Goal: Information Seeking & Learning: Learn about a topic

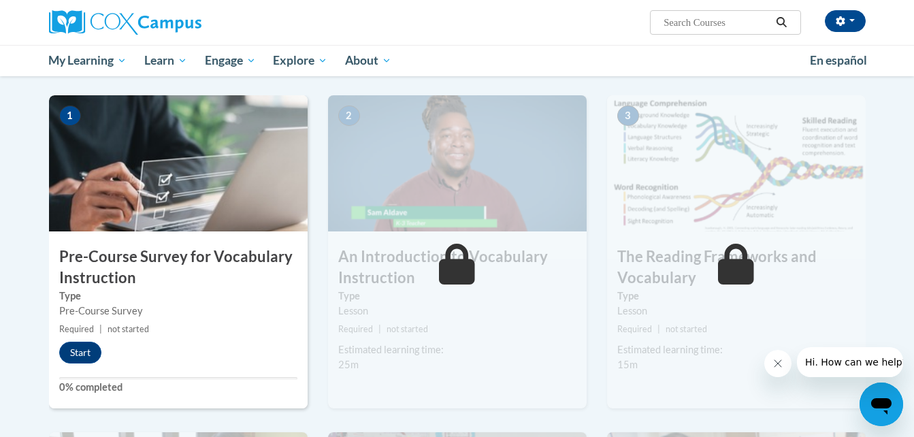
scroll to position [253, 0]
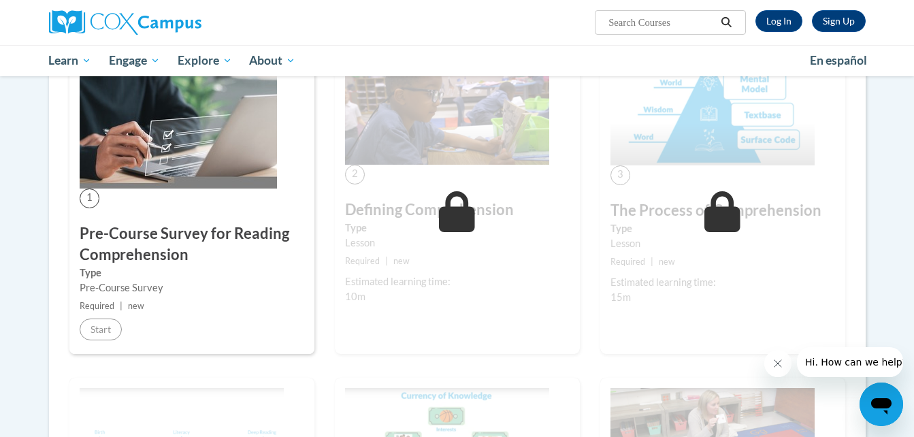
scroll to position [276, 0]
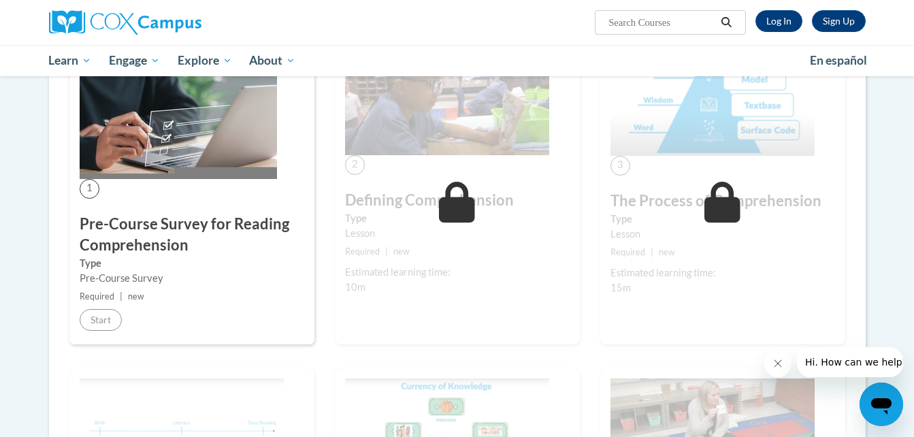
click at [193, 223] on h3 "Pre-Course Survey for Reading Comprehension" at bounding box center [192, 235] width 225 height 42
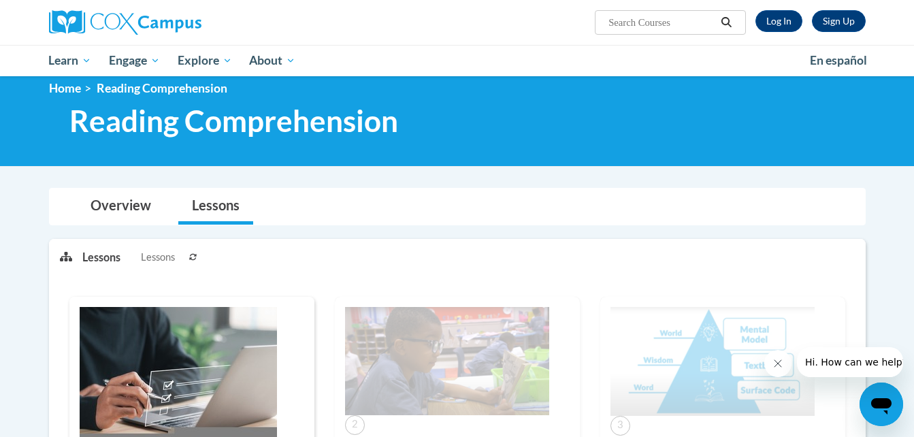
scroll to position [0, 0]
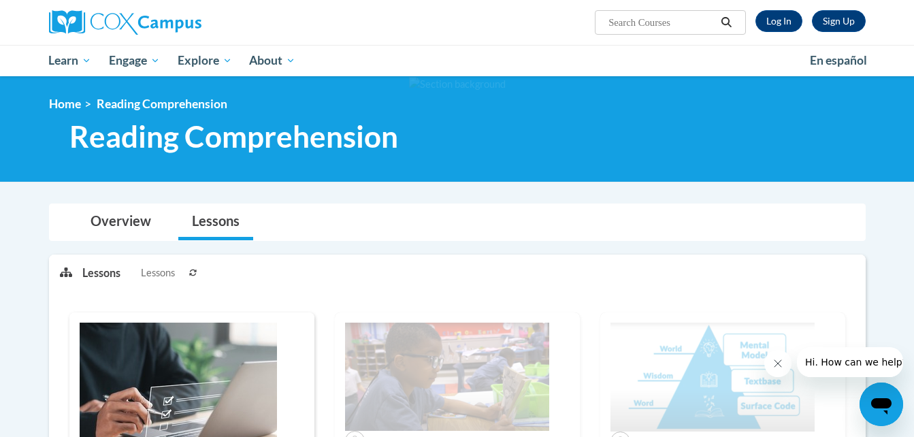
click at [149, 350] on img at bounding box center [178, 389] width 197 height 132
click at [772, 19] on link "Log In" at bounding box center [779, 21] width 47 height 22
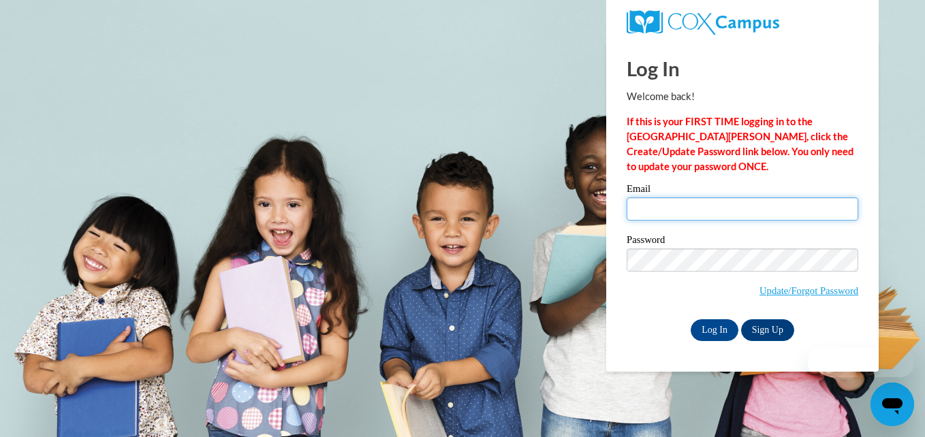
type input "hmarti84@students.kennesaw.edu"
click at [717, 215] on input "hmarti84@students.kennesaw.edu" at bounding box center [741, 208] width 231 height 23
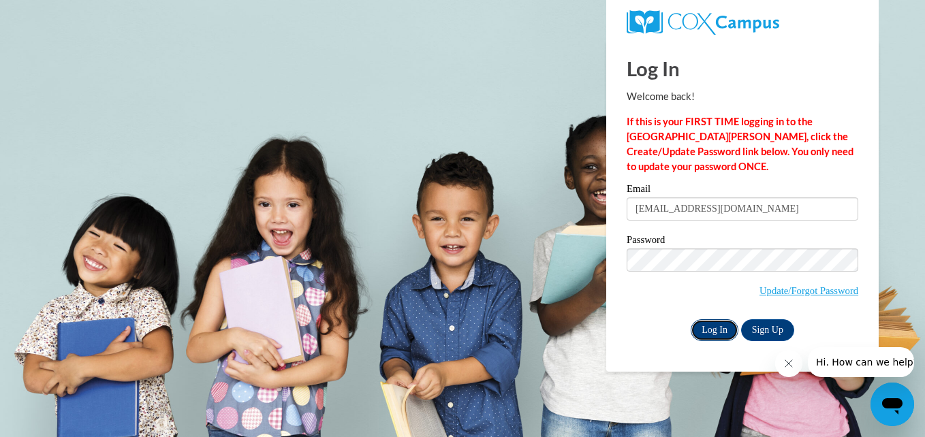
click at [707, 327] on input "Log In" at bounding box center [714, 330] width 48 height 22
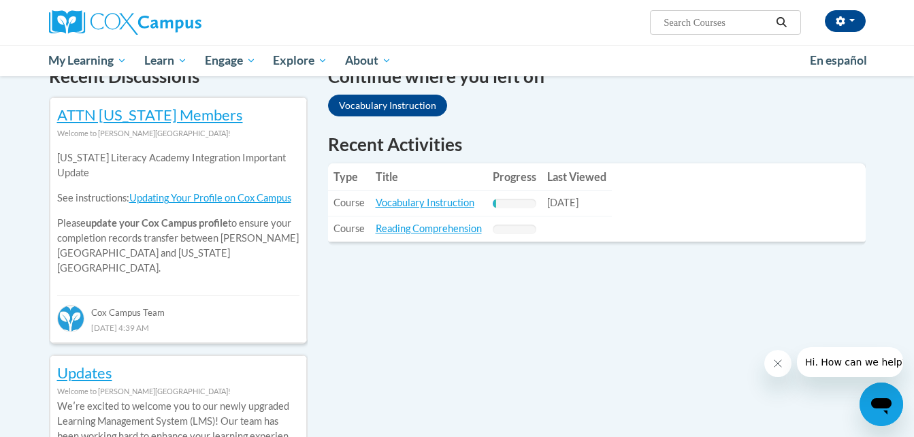
scroll to position [416, 0]
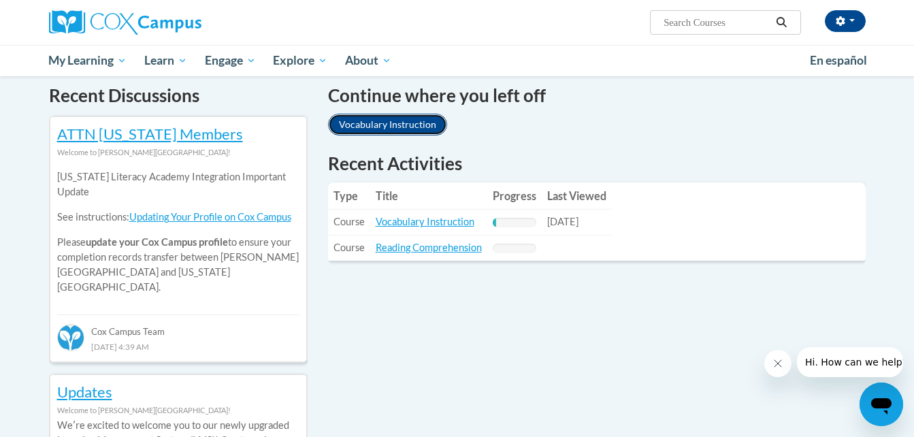
click at [370, 122] on link "Vocabulary Instruction" at bounding box center [387, 125] width 119 height 22
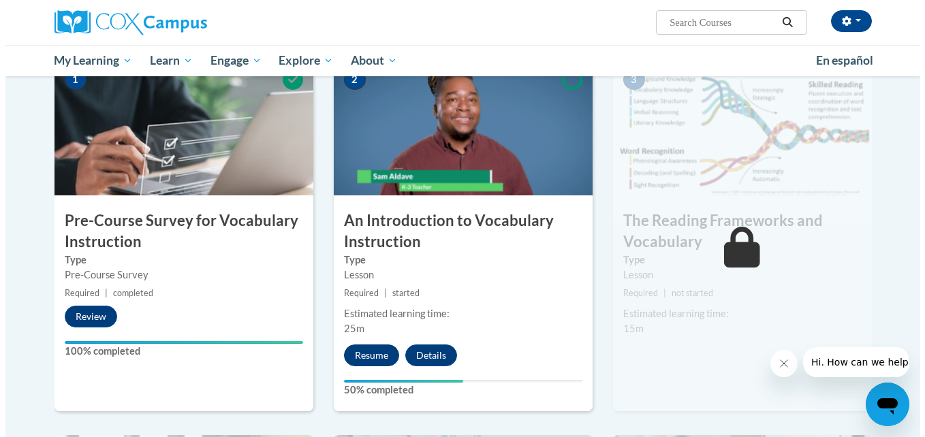
scroll to position [321, 0]
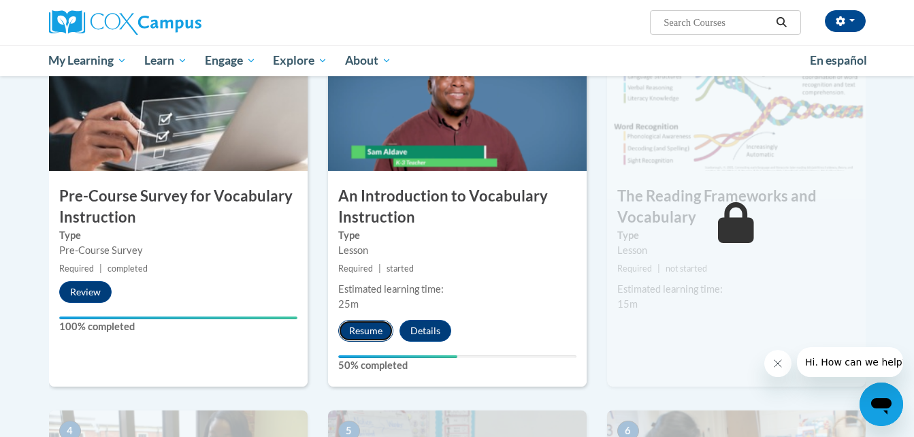
click at [367, 327] on button "Resume" at bounding box center [365, 331] width 55 height 22
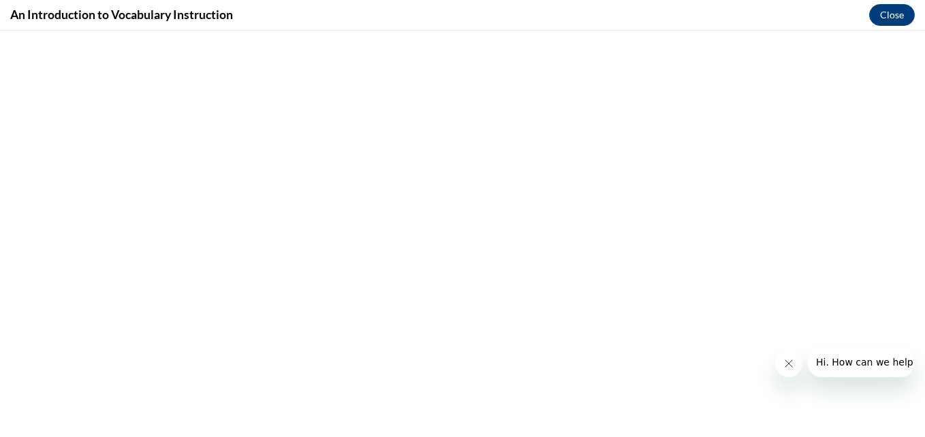
click at [789, 366] on icon "Close message from company" at bounding box center [787, 363] width 11 height 11
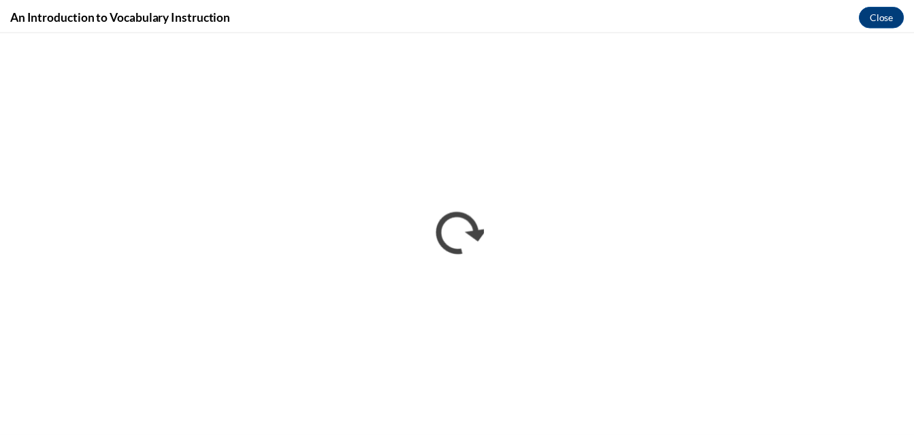
scroll to position [0, 0]
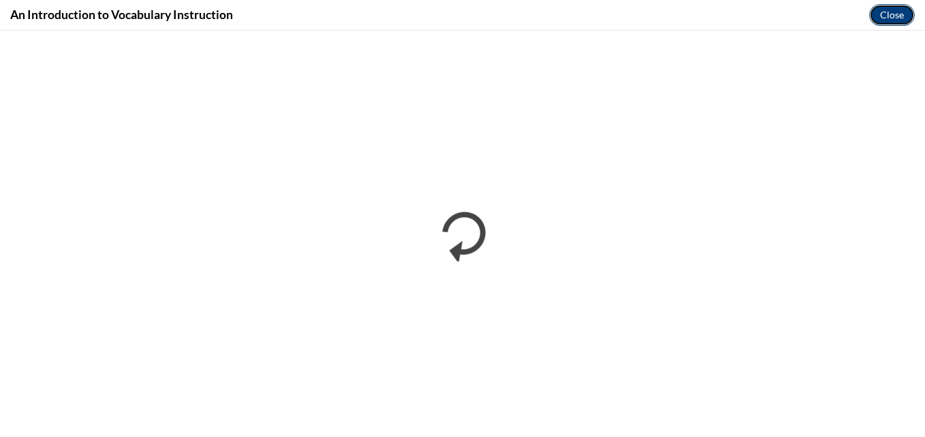
click at [896, 7] on button "Close" at bounding box center [892, 15] width 46 height 22
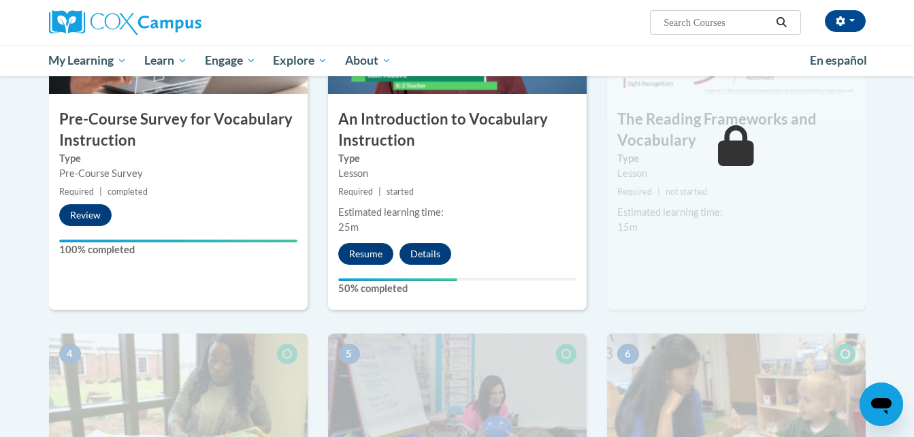
scroll to position [293, 0]
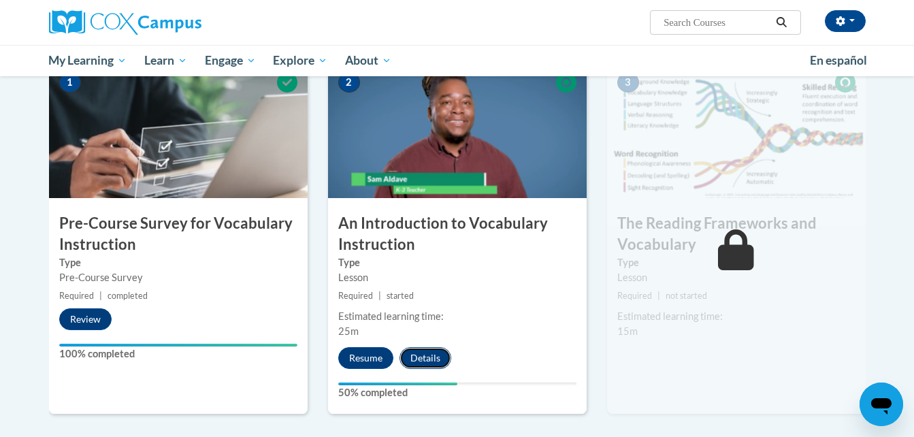
click at [412, 358] on button "Details" at bounding box center [426, 358] width 52 height 22
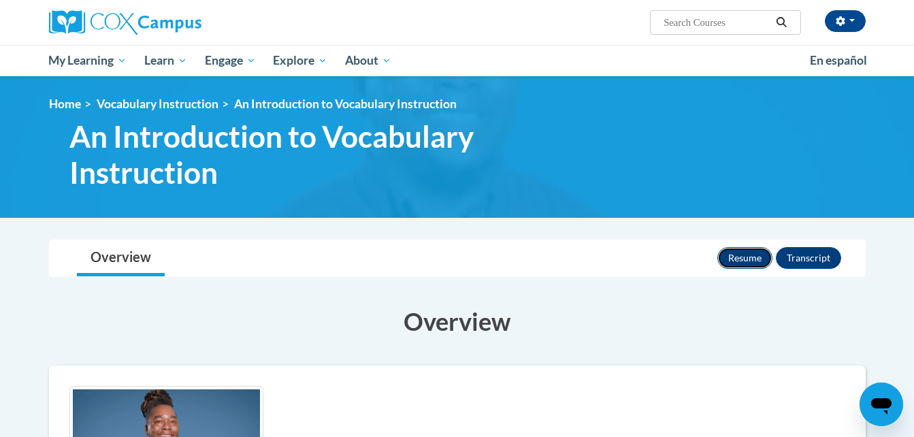
click at [749, 253] on button "Resume" at bounding box center [745, 258] width 55 height 22
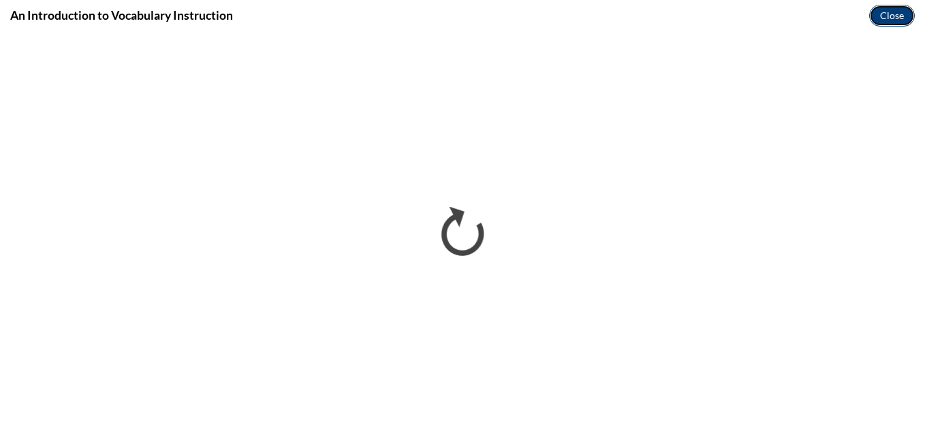
click at [885, 15] on button "Close" at bounding box center [892, 16] width 46 height 22
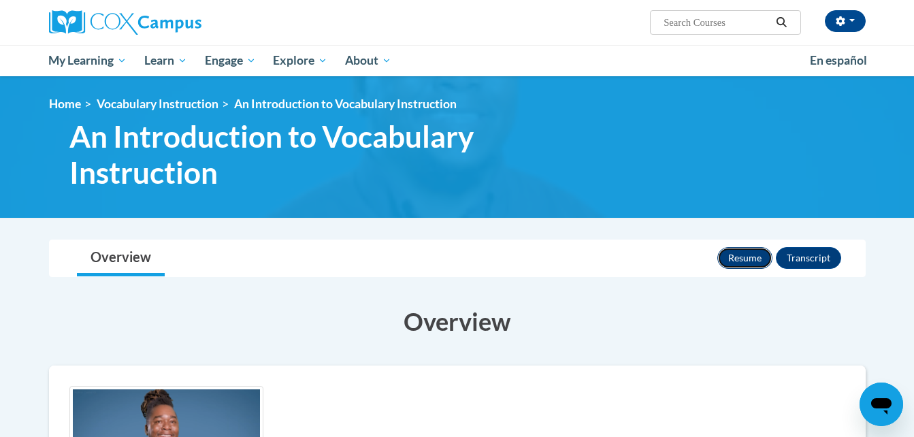
click at [752, 251] on button "Resume" at bounding box center [745, 258] width 55 height 22
click at [184, 99] on link "Vocabulary Instruction" at bounding box center [158, 104] width 122 height 14
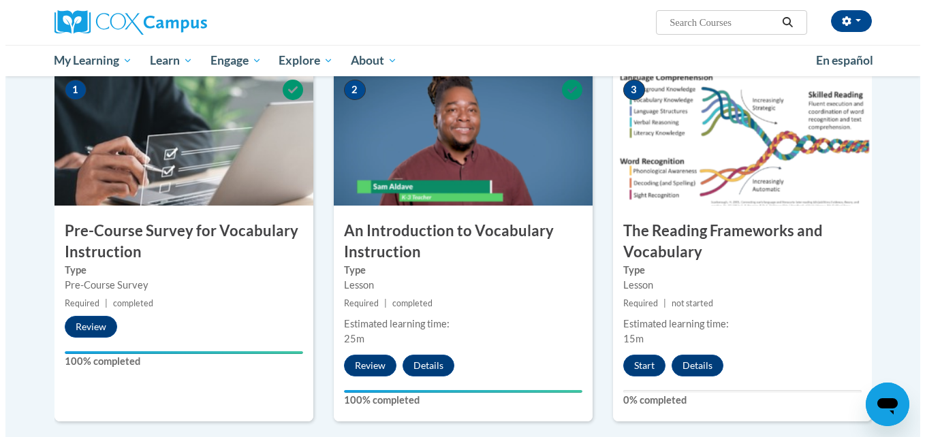
scroll to position [276, 0]
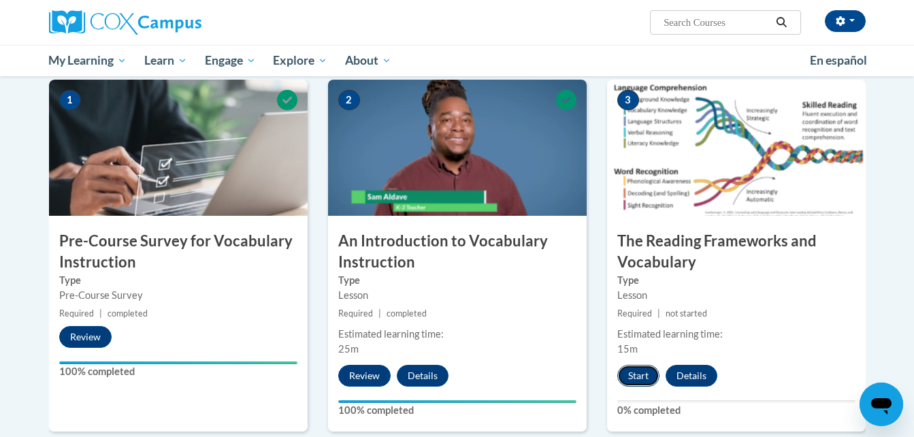
click at [642, 383] on button "Start" at bounding box center [639, 376] width 42 height 22
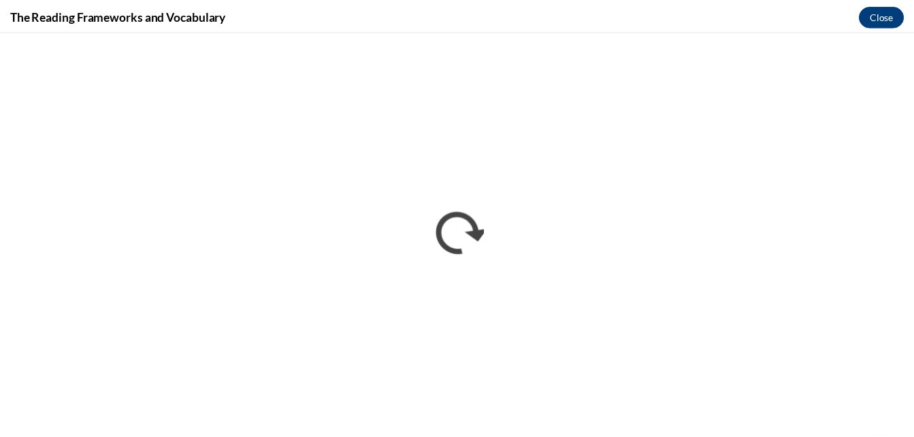
scroll to position [0, 0]
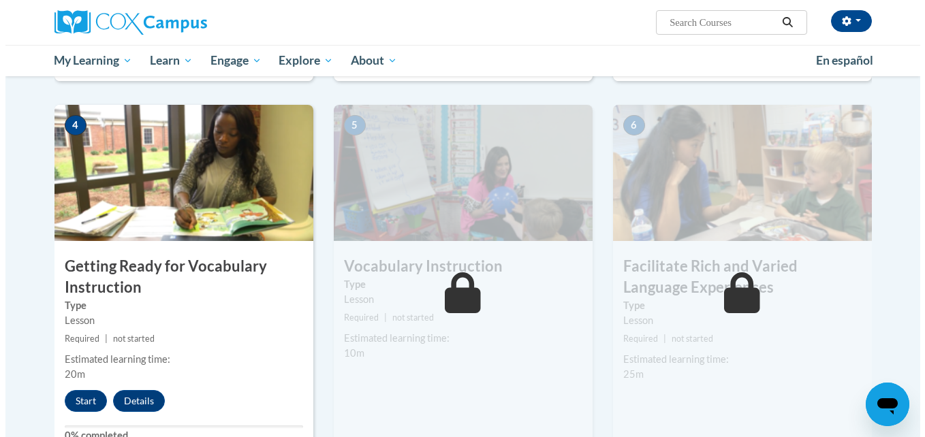
scroll to position [651, 0]
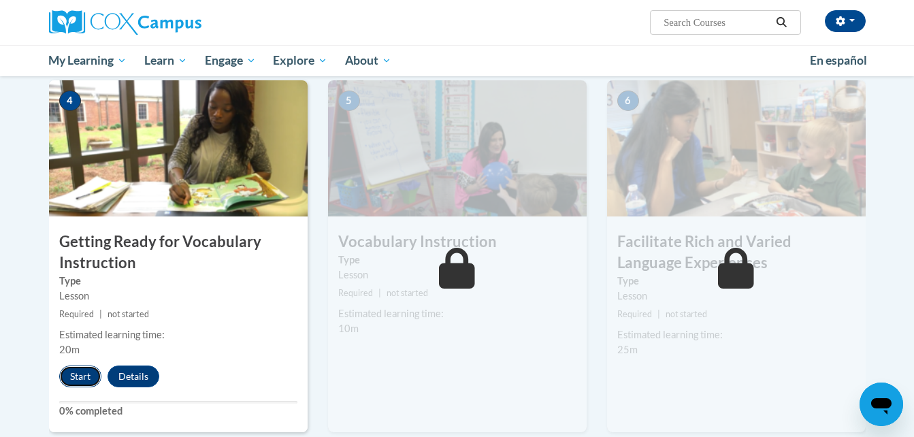
click at [80, 372] on button "Start" at bounding box center [80, 377] width 42 height 22
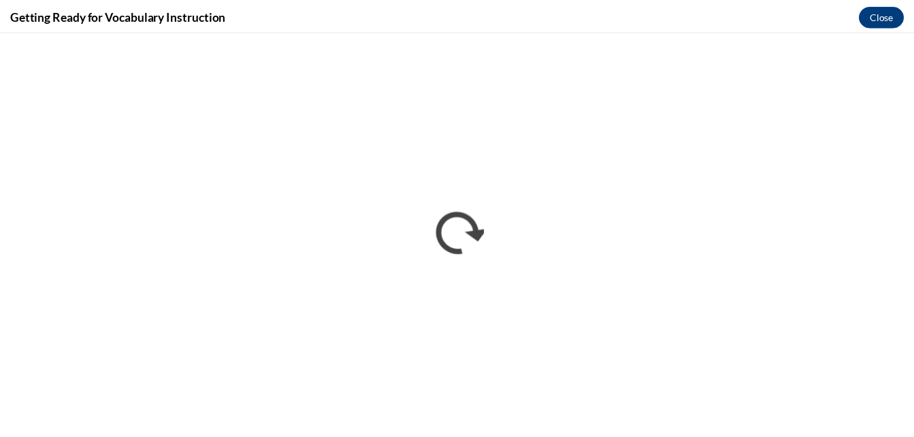
scroll to position [0, 0]
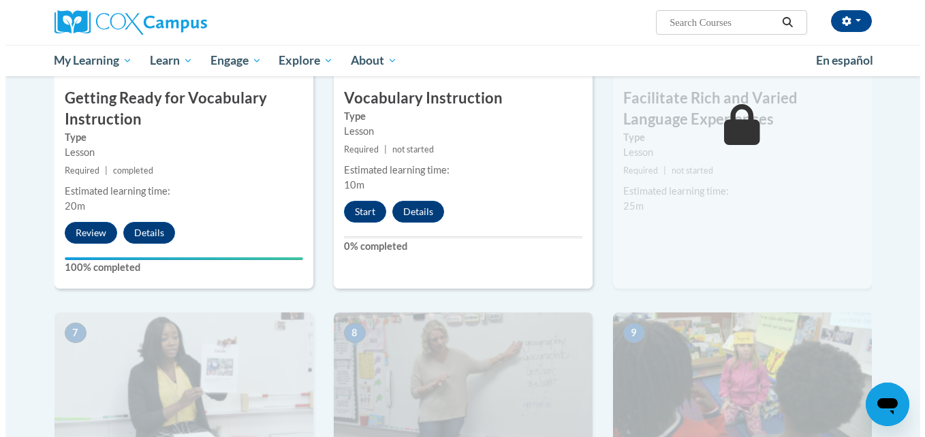
scroll to position [746, 0]
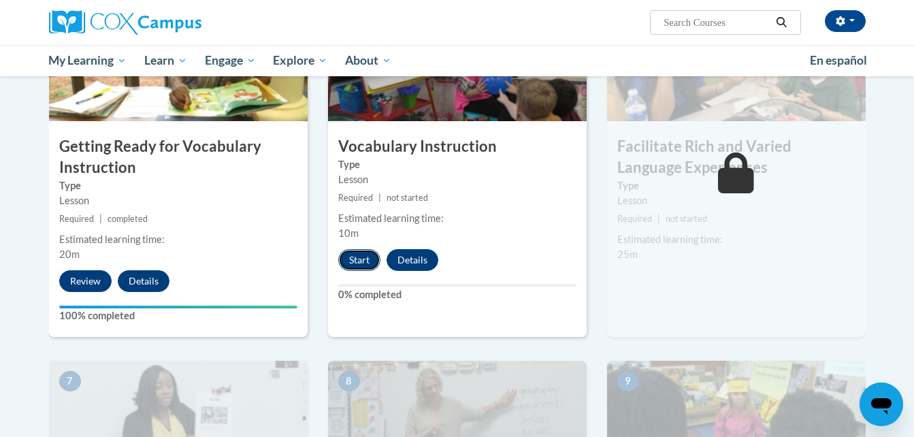
click at [355, 257] on button "Start" at bounding box center [359, 260] width 42 height 22
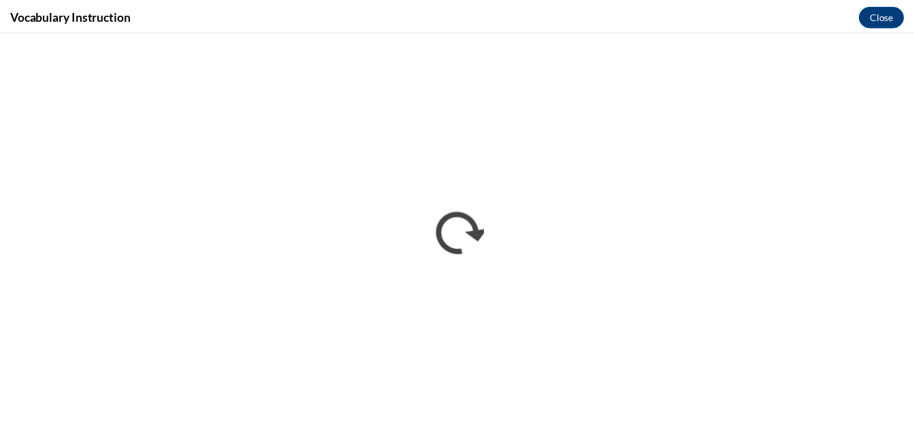
scroll to position [0, 0]
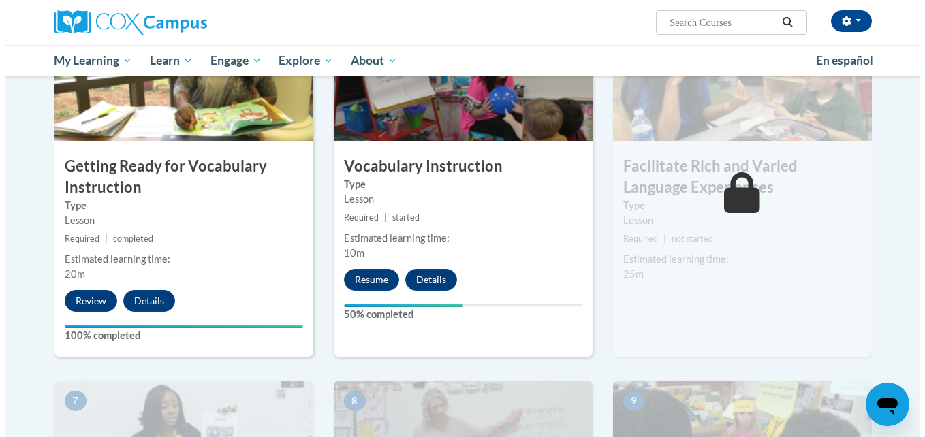
scroll to position [721, 0]
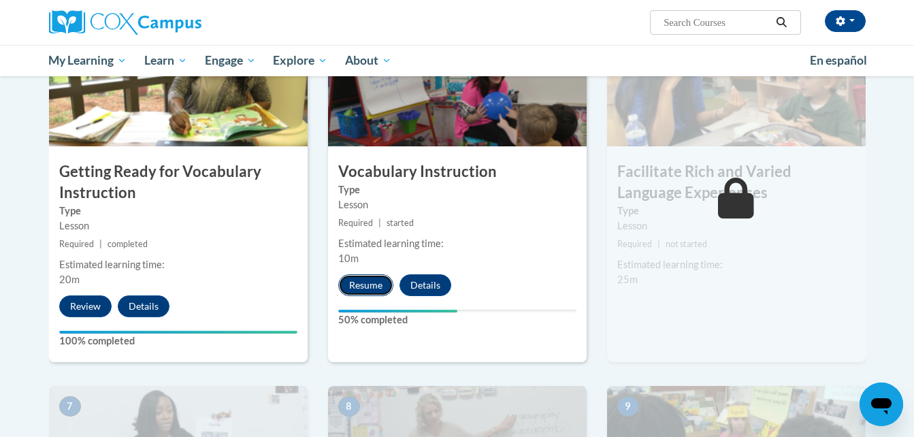
click at [366, 291] on button "Resume" at bounding box center [365, 285] width 55 height 22
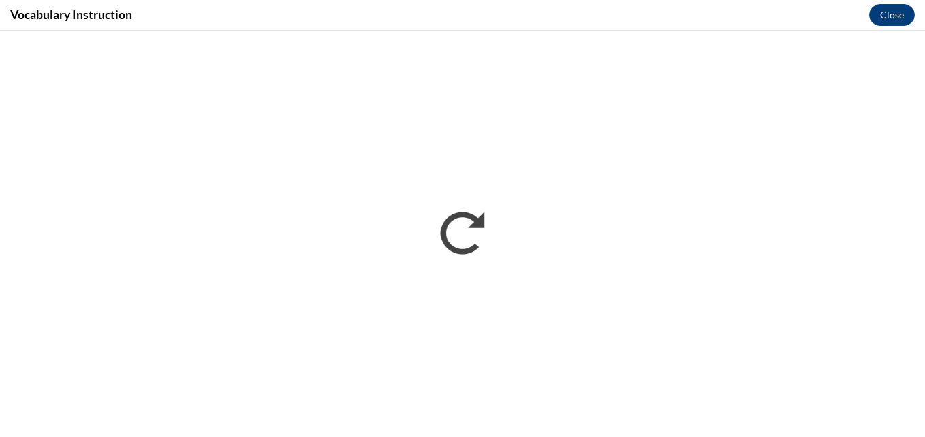
scroll to position [0, 0]
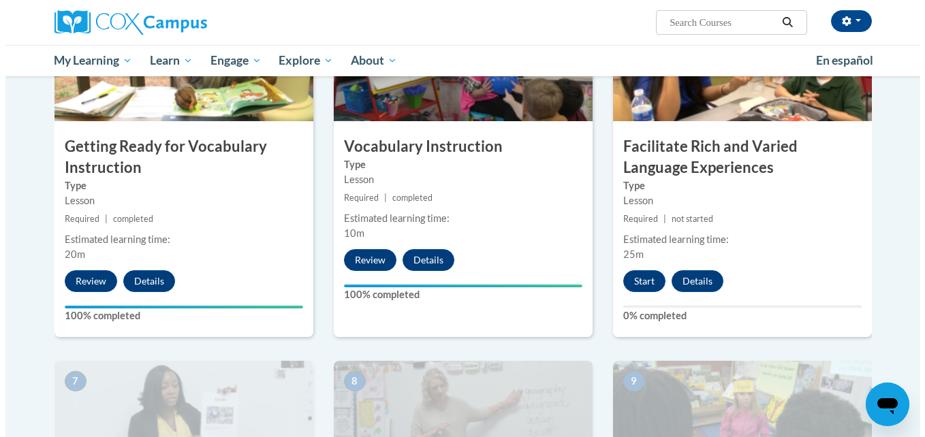
scroll to position [746, 0]
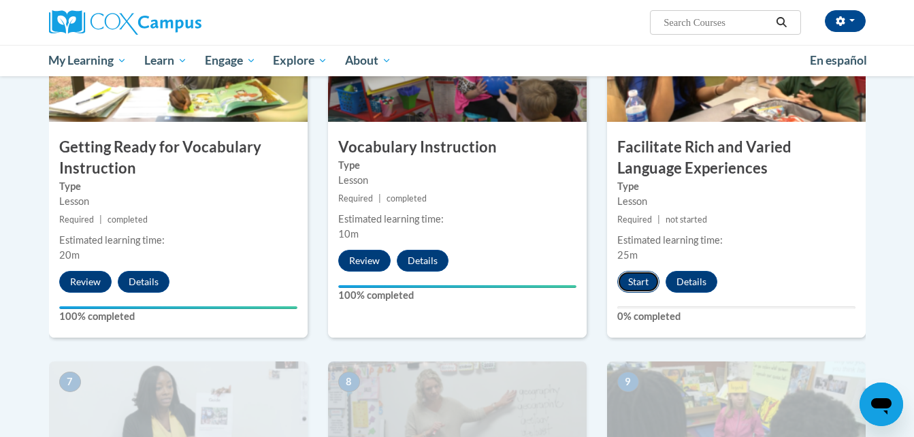
click at [636, 289] on button "Start" at bounding box center [639, 282] width 42 height 22
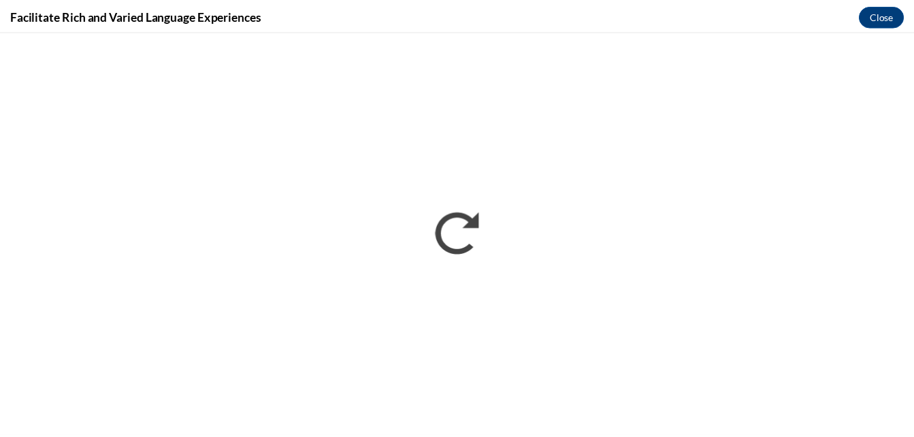
scroll to position [0, 0]
